Goal: Task Accomplishment & Management: Manage account settings

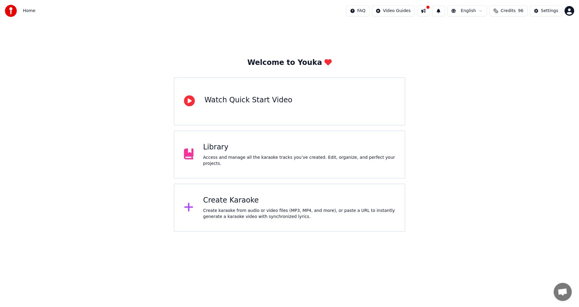
click at [241, 159] on div "Access and manage all the karaoke tracks you’ve created. Edit, organize, and pe…" at bounding box center [299, 161] width 192 height 12
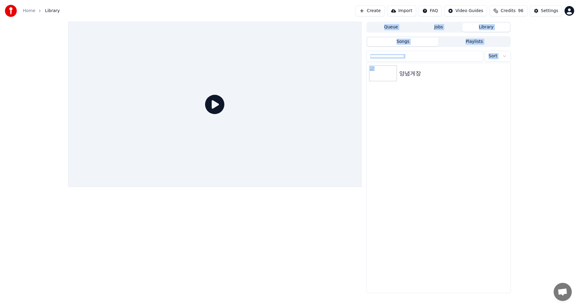
click at [241, 159] on div at bounding box center [215, 104] width 294 height 165
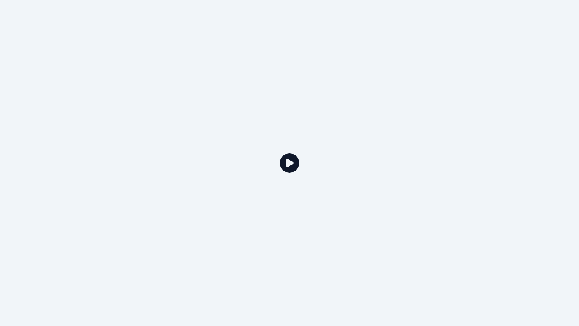
click at [291, 162] on icon at bounding box center [289, 162] width 19 height 19
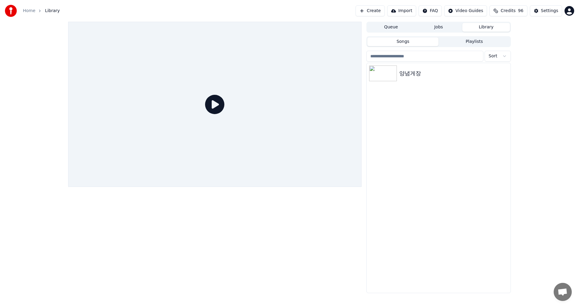
click at [440, 26] on button "Jobs" at bounding box center [439, 27] width 48 height 9
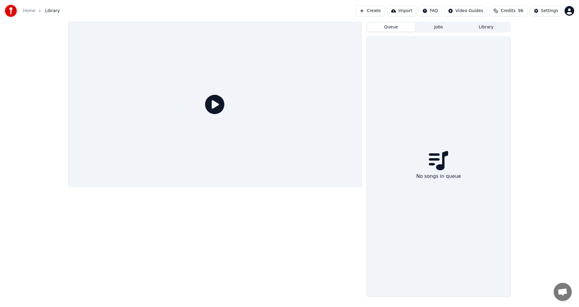
click at [394, 27] on button "Queue" at bounding box center [392, 27] width 48 height 9
click at [483, 25] on button "Library" at bounding box center [487, 27] width 48 height 9
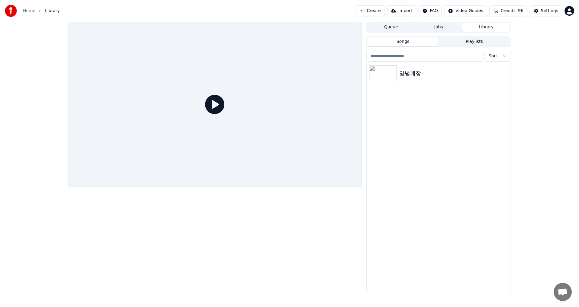
click at [504, 54] on html "Home Library Create Import FAQ Video Guides Credits 96 Settings Queue Jobs Libr…" at bounding box center [289, 153] width 579 height 307
click at [427, 118] on html "Home Library Create Import FAQ Video Guides Credits 96 Settings Queue Jobs Libr…" at bounding box center [289, 153] width 579 height 307
click at [505, 73] on icon "button" at bounding box center [505, 73] width 1 height 4
click at [506, 72] on icon "button" at bounding box center [505, 73] width 1 height 4
click at [391, 72] on img at bounding box center [383, 73] width 28 height 16
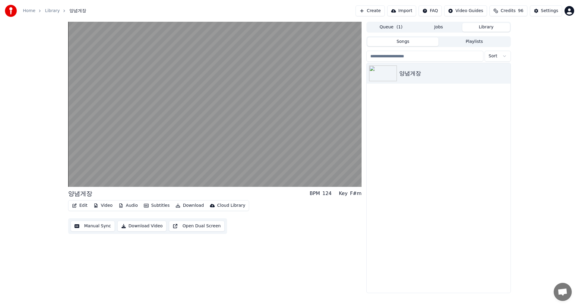
click at [511, 13] on span "Credits" at bounding box center [508, 11] width 15 height 6
click at [534, 94] on div "양념게장 BPM 124 Key F#m Edit Video Audio Subtitles Download Cloud Library Manual S…" at bounding box center [289, 157] width 579 height 271
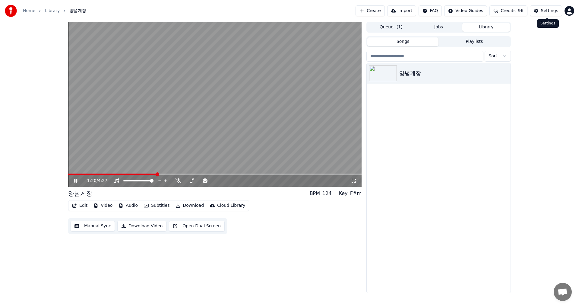
click at [547, 10] on div "Settings" at bounding box center [549, 11] width 17 height 6
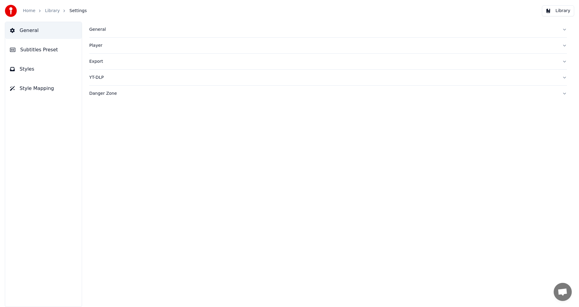
click at [247, 184] on div "General Player Export YT-DLP Danger Zone" at bounding box center [328, 164] width 502 height 285
